Goal: Check status: Check status

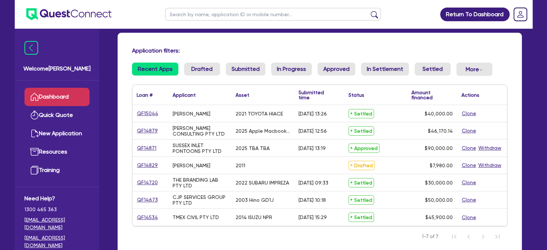
scroll to position [48, 0]
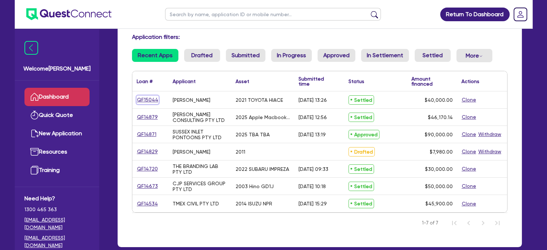
click at [153, 99] on link "QF15044" at bounding box center [148, 100] width 22 height 8
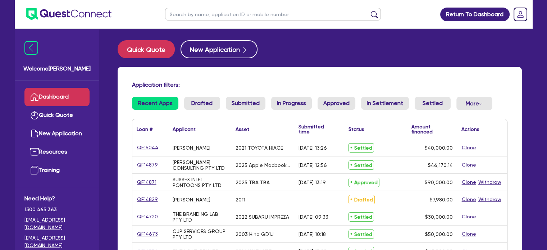
select select "CARS_AND_LIGHT_TRUCKS"
select select "VANS_AND_UTES"
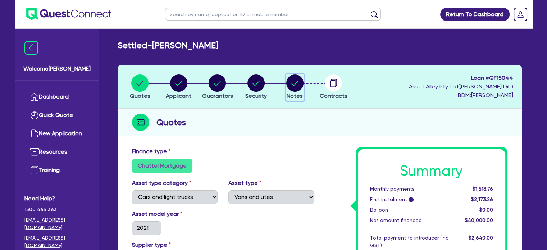
click at [302, 81] on circle "button" at bounding box center [294, 82] width 17 height 17
select select "Quest Finance - Platform Funding"
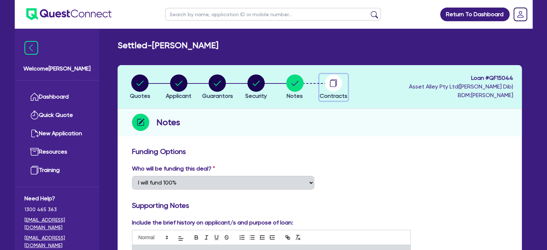
click at [335, 88] on circle "button" at bounding box center [333, 82] width 17 height 17
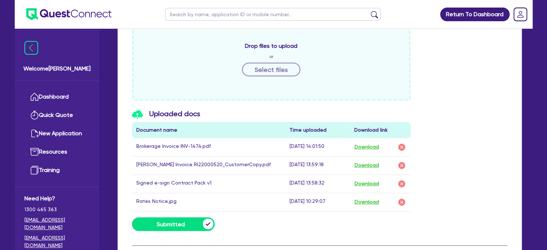
scroll to position [336, 0]
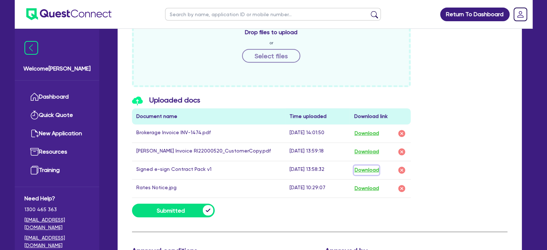
click at [368, 168] on button "Download" at bounding box center [366, 169] width 25 height 9
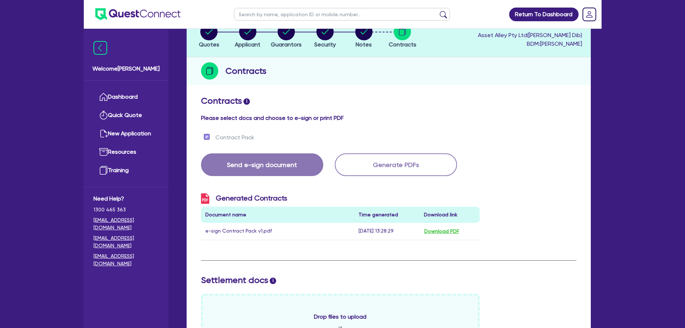
scroll to position [0, 0]
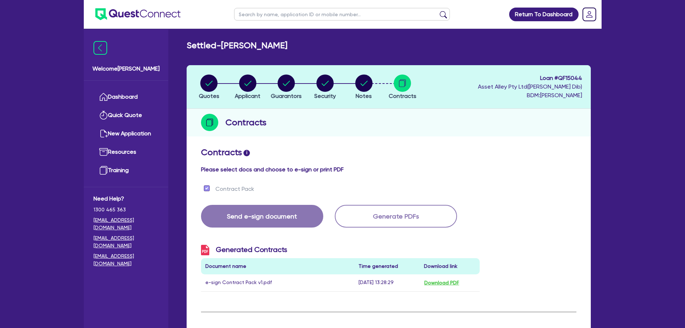
click at [547, 77] on span "Loan # QF15044" at bounding box center [530, 78] width 104 height 9
click at [547, 76] on span "Loan # QF15044" at bounding box center [530, 78] width 104 height 9
click at [213, 84] on circle "button" at bounding box center [208, 82] width 17 height 17
select select "CARS_AND_LIGHT_TRUCKS"
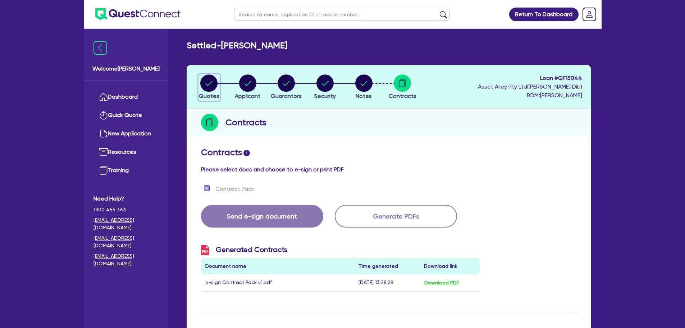
select select "VANS_AND_UTES"
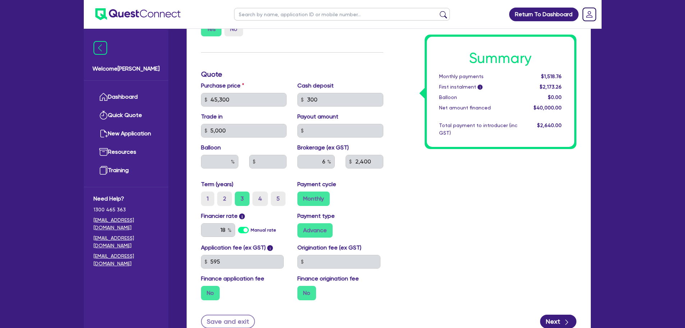
scroll to position [240, 0]
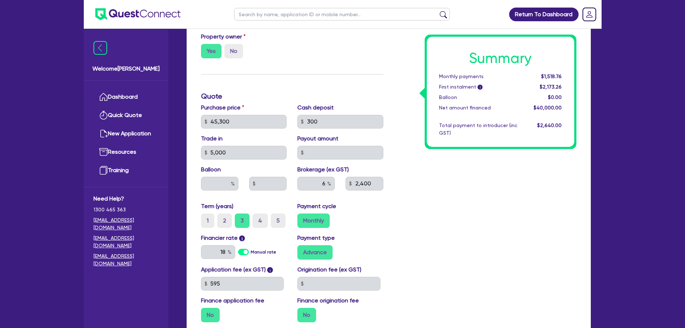
drag, startPoint x: 513, startPoint y: 157, endPoint x: 534, endPoint y: 121, distance: 42.1
click at [513, 157] on div "Summary Monthly payments $1,518.76 First instalment i $2,173.26 Balloon $0.00 N…" at bounding box center [485, 117] width 193 height 420
